Goal: Information Seeking & Learning: Learn about a topic

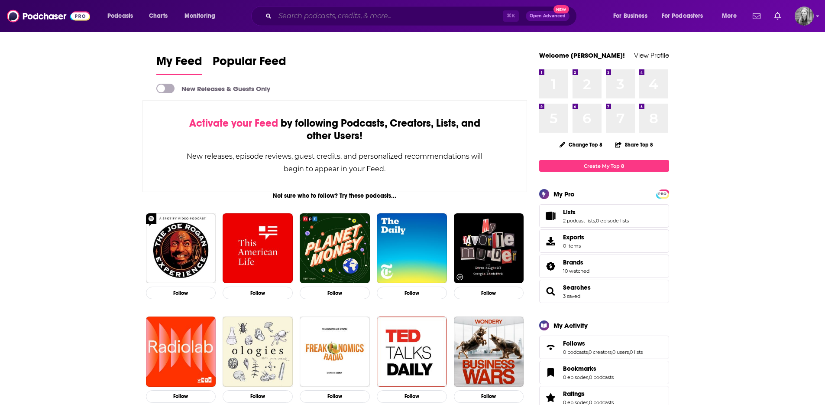
click at [361, 19] on input "Search podcasts, credits, & more..." at bounding box center [389, 16] width 228 height 14
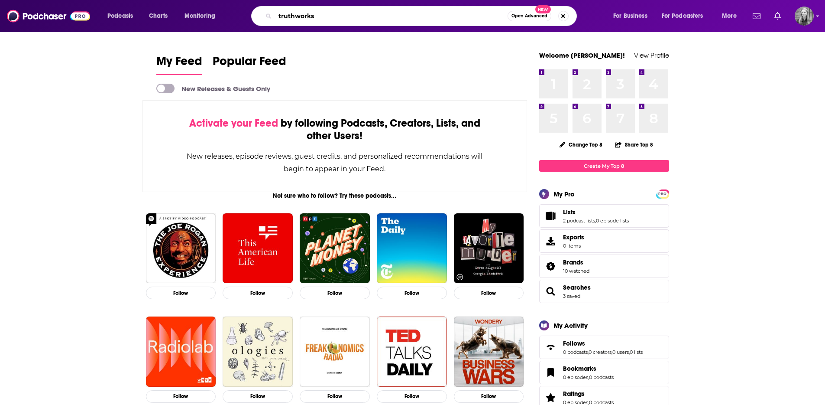
type input "truthworks"
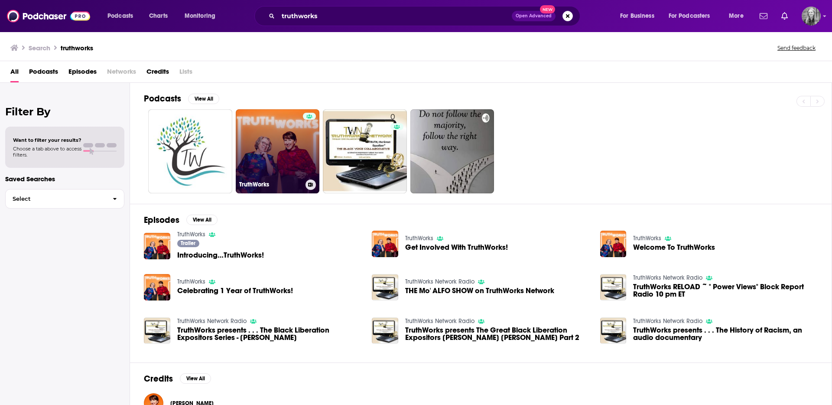
click at [294, 123] on link "TruthWorks" at bounding box center [278, 151] width 84 height 84
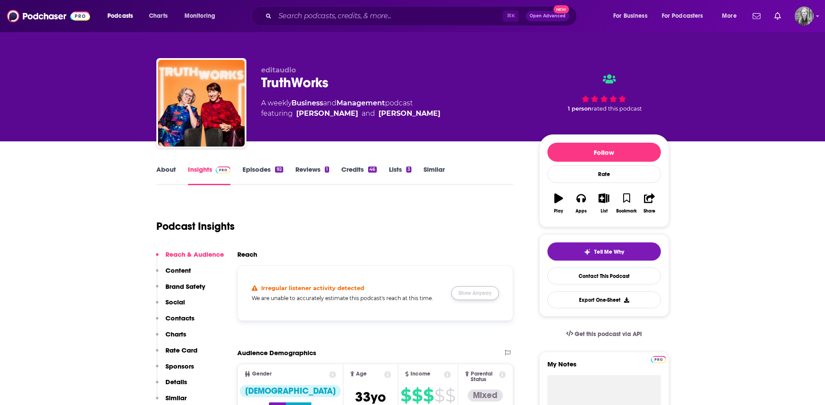
click at [464, 289] on button "Show Anyway" at bounding box center [475, 293] width 48 height 14
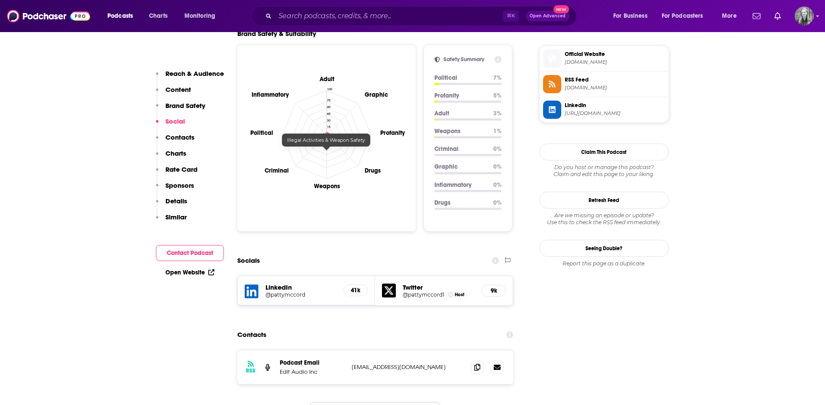
scroll to position [887, 0]
